Goal: Purchase product/service

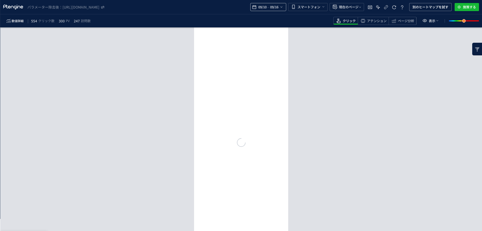
click at [264, 7] on span "09/10" at bounding box center [262, 7] width 10 height 10
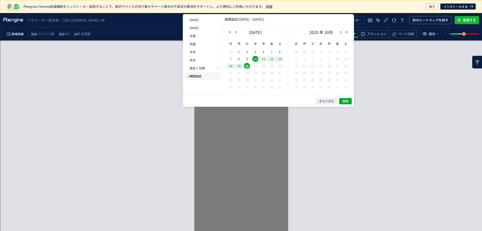
click at [271, 51] on span "5" at bounding box center [272, 52] width 6 height 6
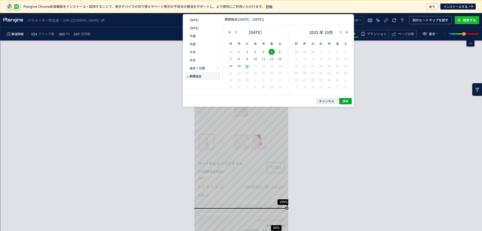
click at [247, 66] on span "16" at bounding box center [247, 66] width 6 height 6
click at [347, 104] on button "適用" at bounding box center [345, 101] width 13 height 6
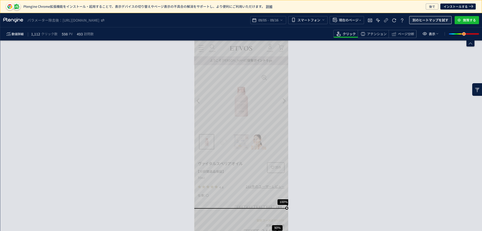
click at [426, 19] on span "別のヒートマップを試す" at bounding box center [430, 20] width 36 height 8
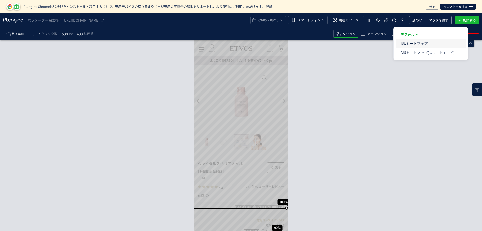
click at [411, 41] on p "β版ヒートマップ" at bounding box center [428, 43] width 54 height 9
